Goal: Task Accomplishment & Management: Manage account settings

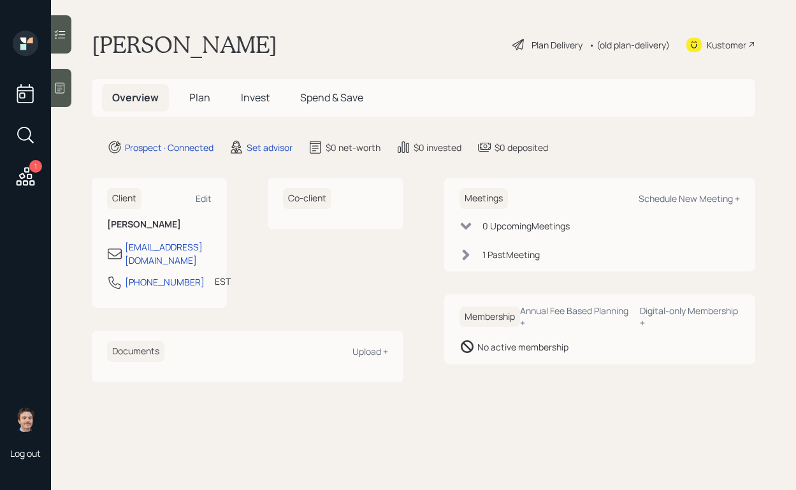
click at [529, 252] on div "1 Past Meeting" at bounding box center [511, 254] width 57 height 13
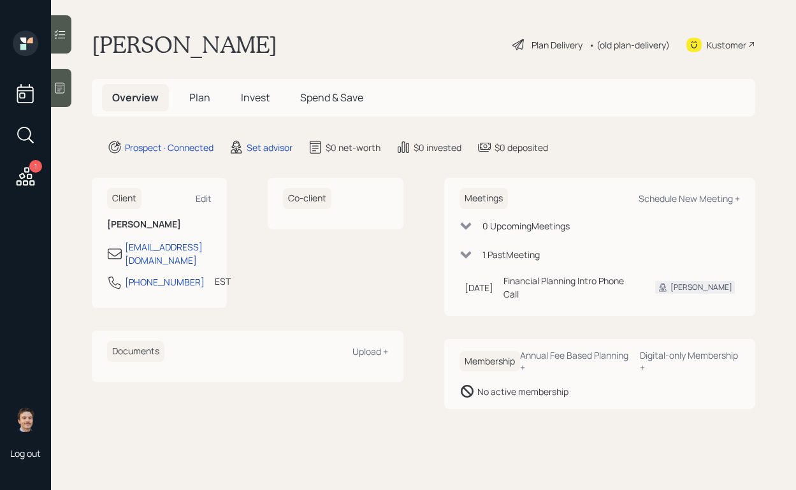
click at [523, 251] on div "1 Past Meeting" at bounding box center [511, 254] width 57 height 13
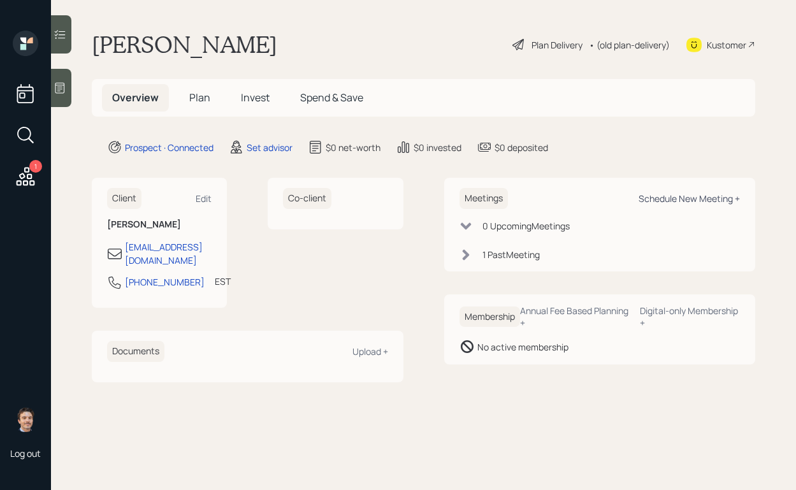
click at [658, 193] on div "Schedule New Meeting +" at bounding box center [689, 199] width 101 height 12
select select "round-[PERSON_NAME]"
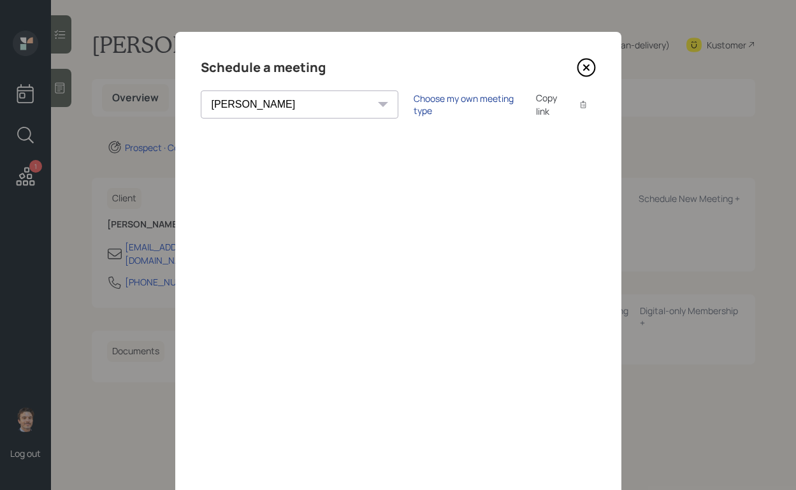
click at [414, 107] on div "Choose my own meeting type" at bounding box center [467, 104] width 107 height 24
click at [585, 66] on icon at bounding box center [585, 67] width 5 height 5
